Goal: Information Seeking & Learning: Learn about a topic

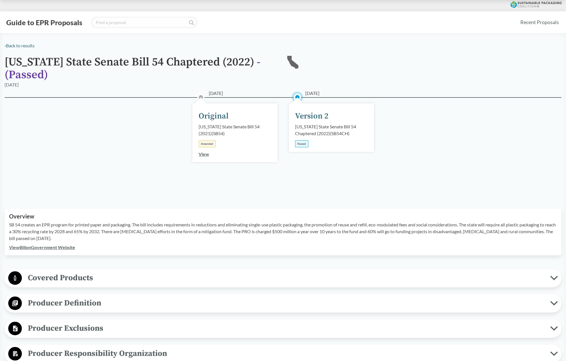
click at [50, 280] on span "Covered Products" at bounding box center [286, 278] width 528 height 13
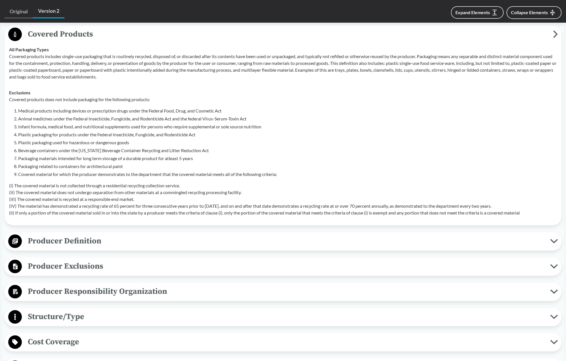
scroll to position [245, 0]
click at [69, 241] on span "Producer Definition" at bounding box center [286, 240] width 528 height 13
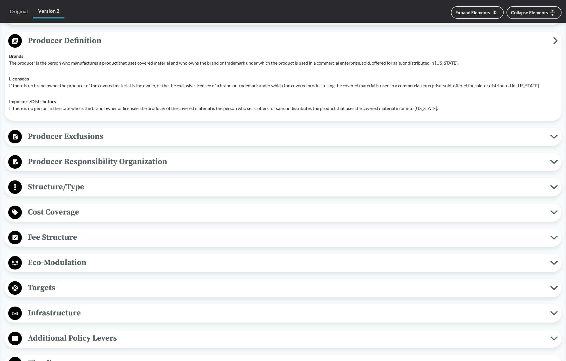
scroll to position [499, 0]
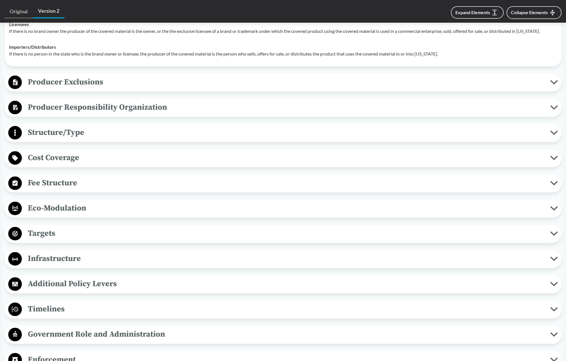
click at [87, 80] on span "Producer Exclusions" at bounding box center [286, 82] width 528 height 13
